Goal: Transaction & Acquisition: Subscribe to service/newsletter

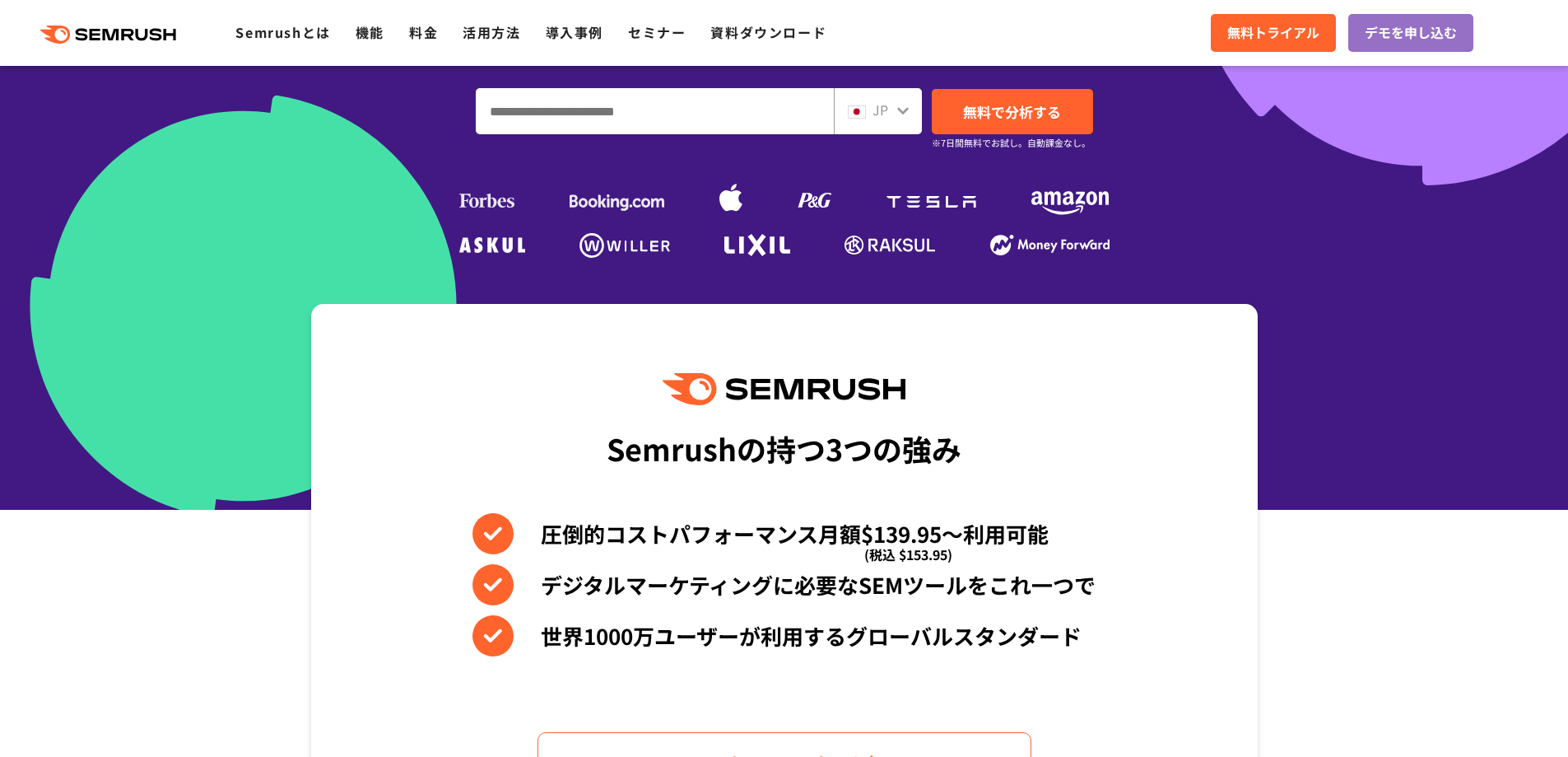
scroll to position [412, 0]
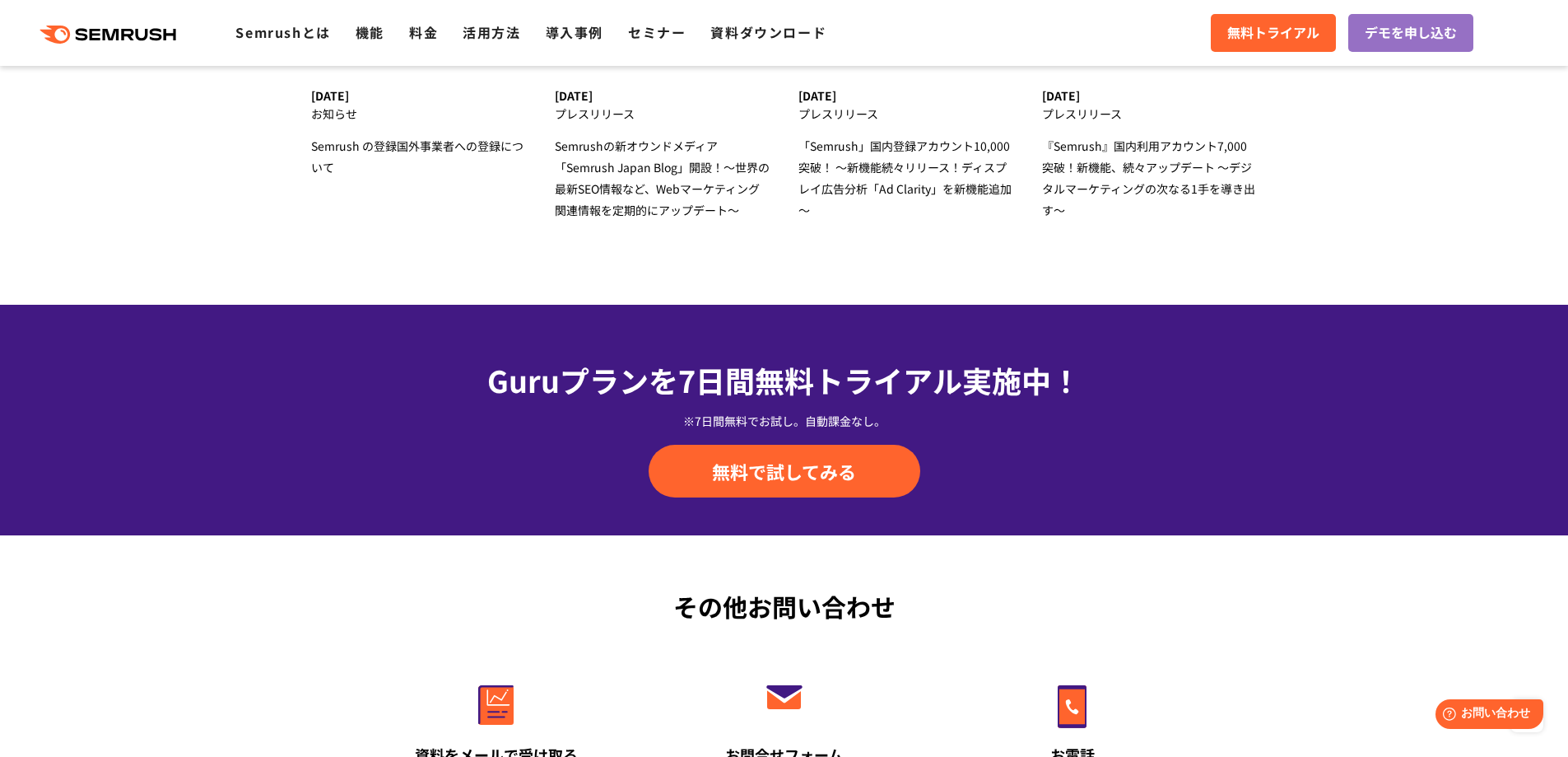
scroll to position [5189, 0]
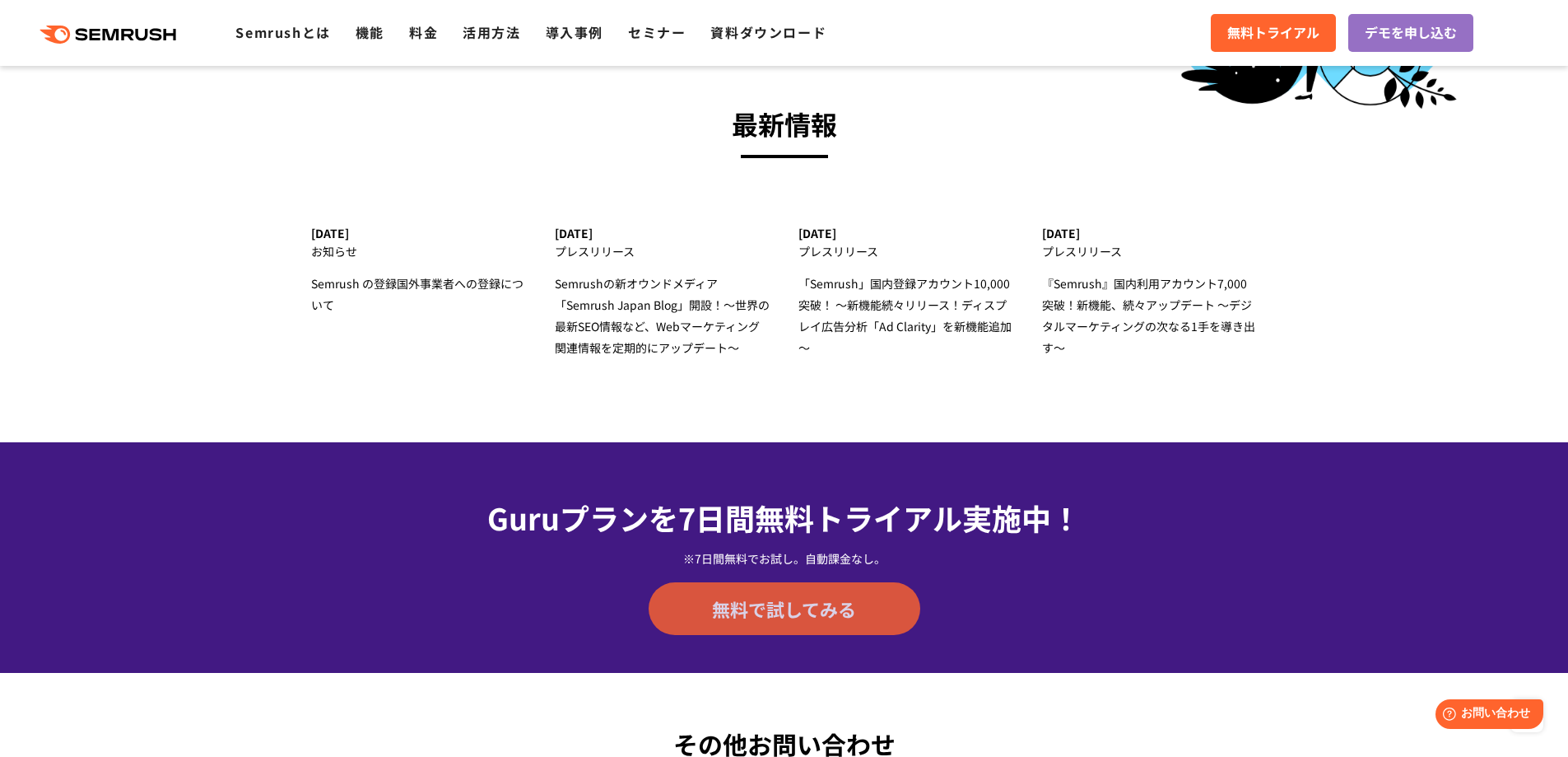
click at [785, 612] on span "無料で試してみる" at bounding box center [784, 609] width 145 height 25
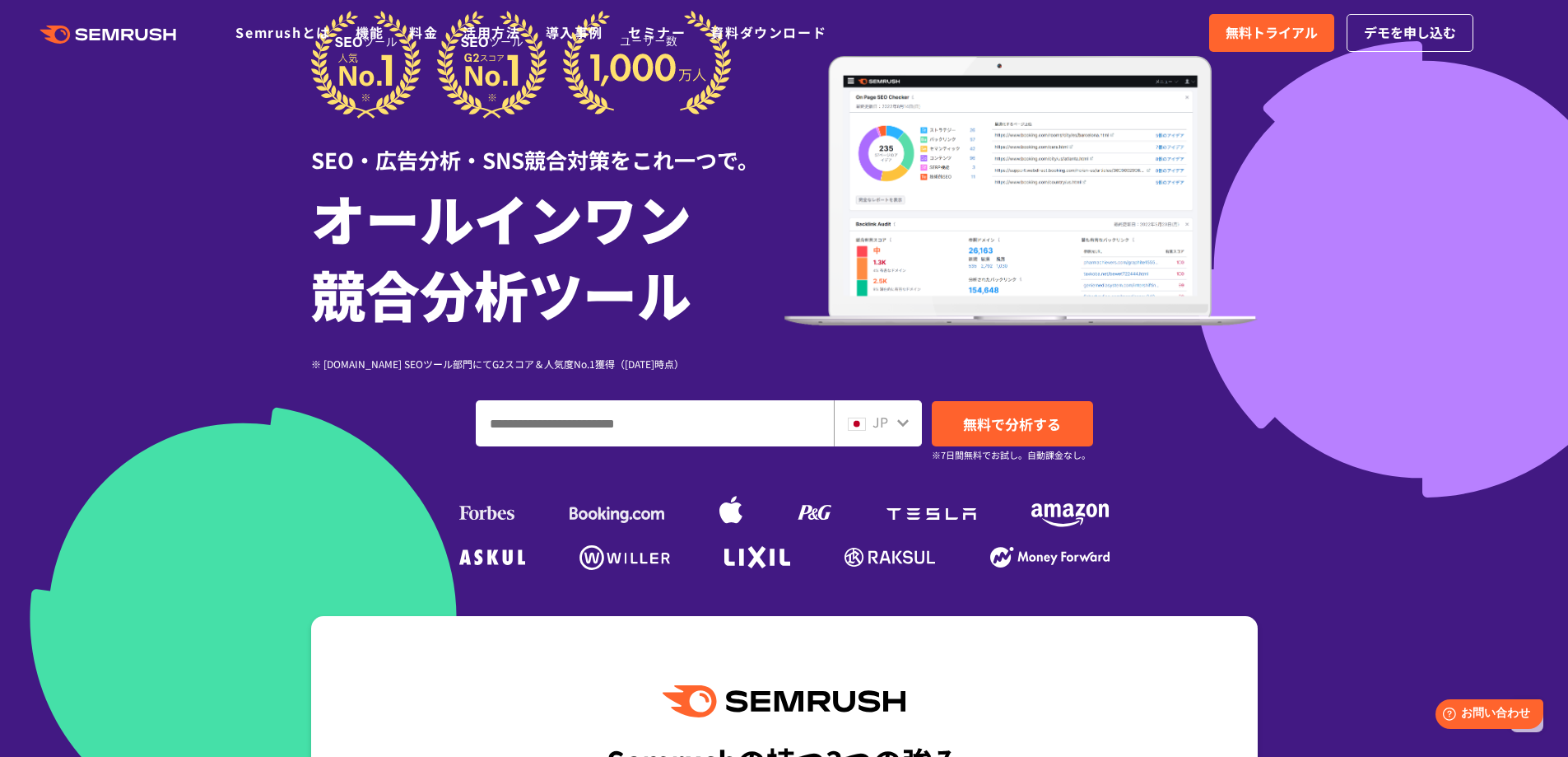
scroll to position [0, 0]
